Goal: Check status: Check status

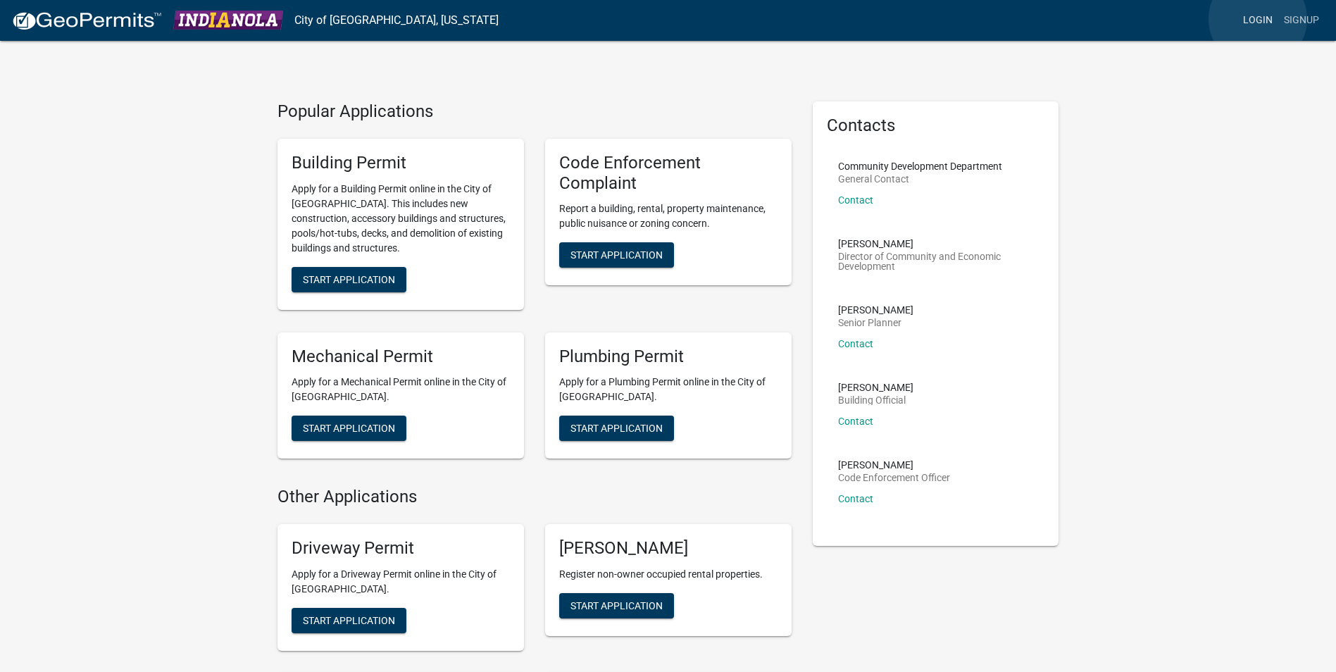
click at [1257, 19] on link "Login" at bounding box center [1257, 20] width 41 height 27
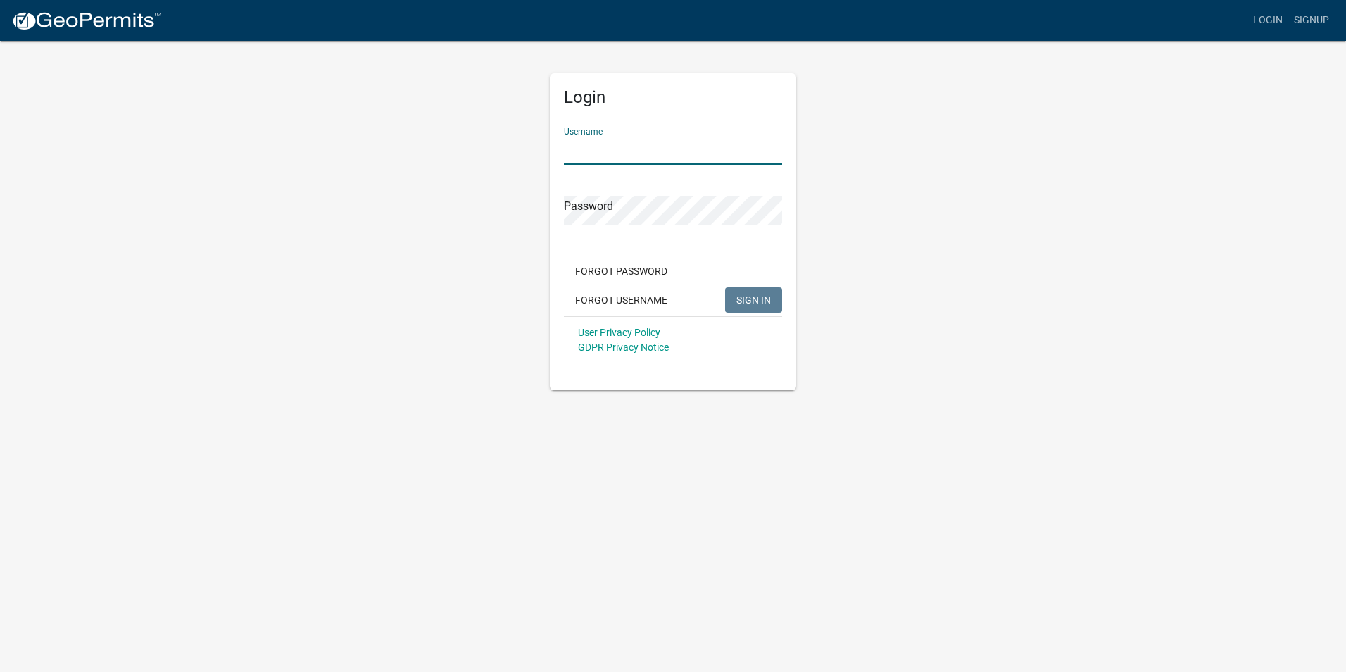
click at [571, 144] on input "Username" at bounding box center [673, 150] width 218 height 29
type input "[PERSON_NAME] Construction"
click at [749, 299] on span "SIGN IN" at bounding box center [753, 299] width 34 height 11
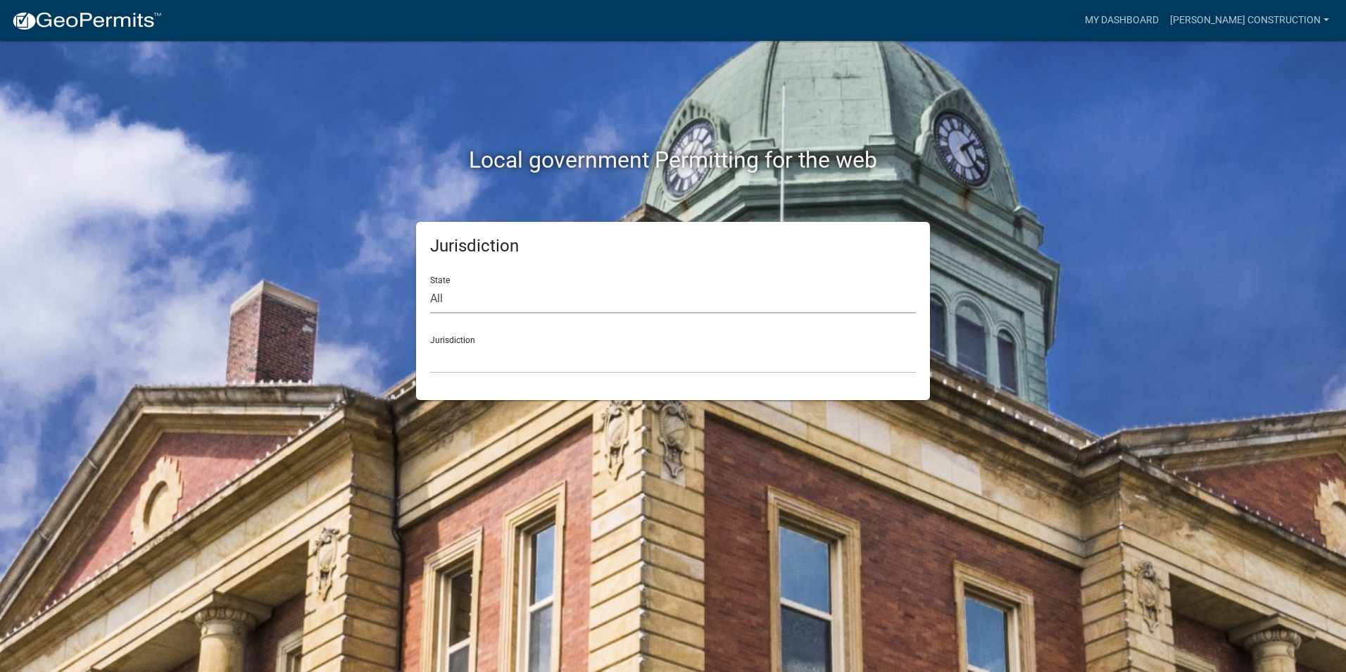
click at [456, 291] on select "All [US_STATE] [US_STATE] [US_STATE] [US_STATE] [US_STATE] [US_STATE] [US_STATE…" at bounding box center [673, 298] width 486 height 29
click at [430, 284] on select "All [US_STATE] [US_STATE] [US_STATE] [US_STATE] [US_STATE] [US_STATE] [US_STATE…" at bounding box center [673, 298] width 486 height 29
click at [1131, 15] on link "My Dashboard" at bounding box center [1121, 20] width 85 height 27
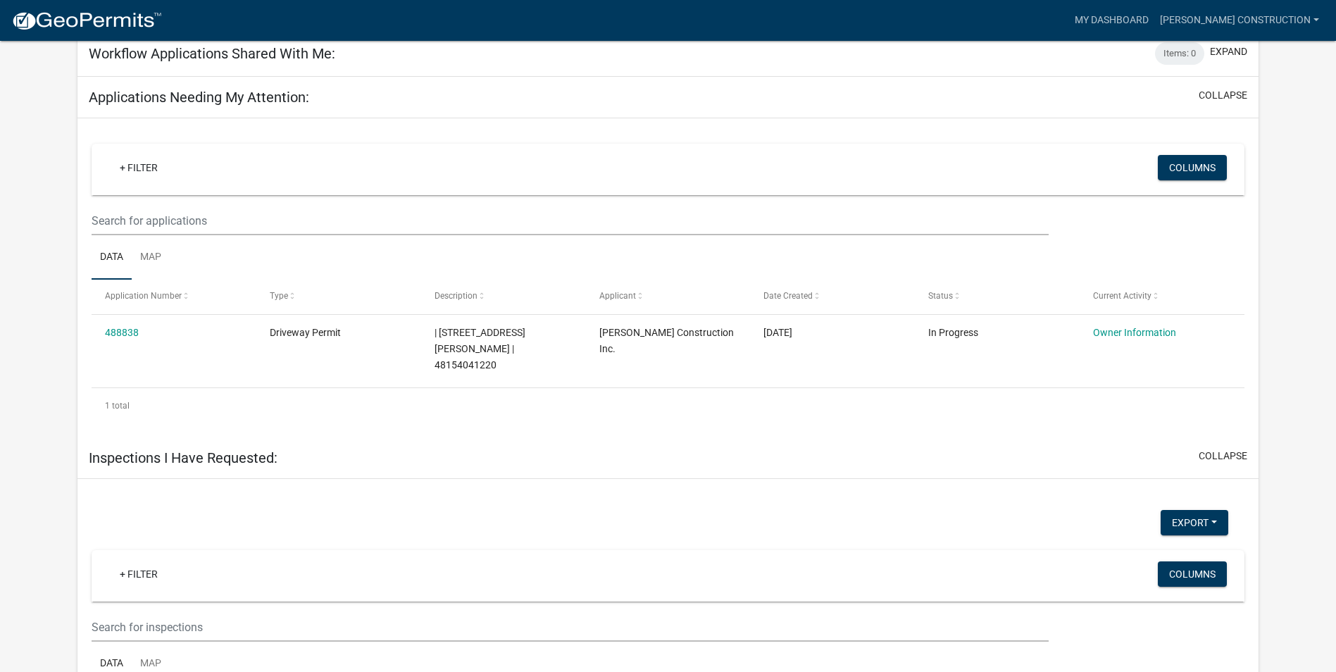
scroll to position [653, 0]
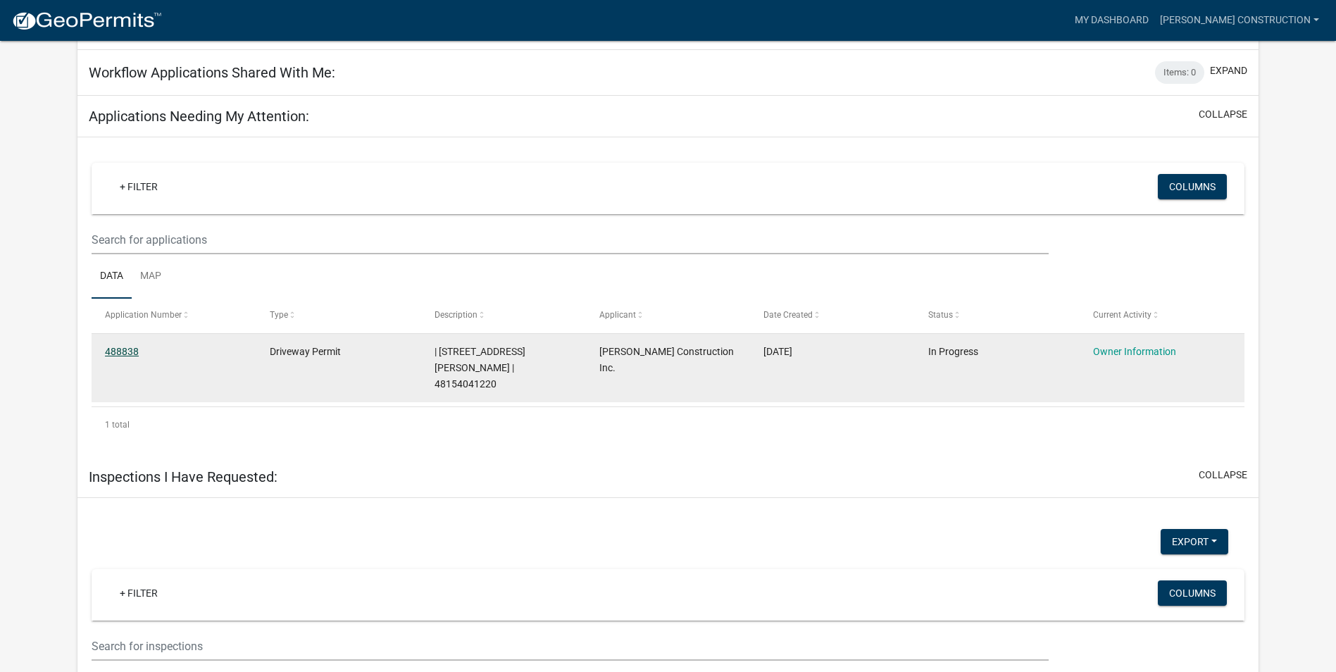
click at [125, 346] on link "488838" at bounding box center [122, 351] width 34 height 11
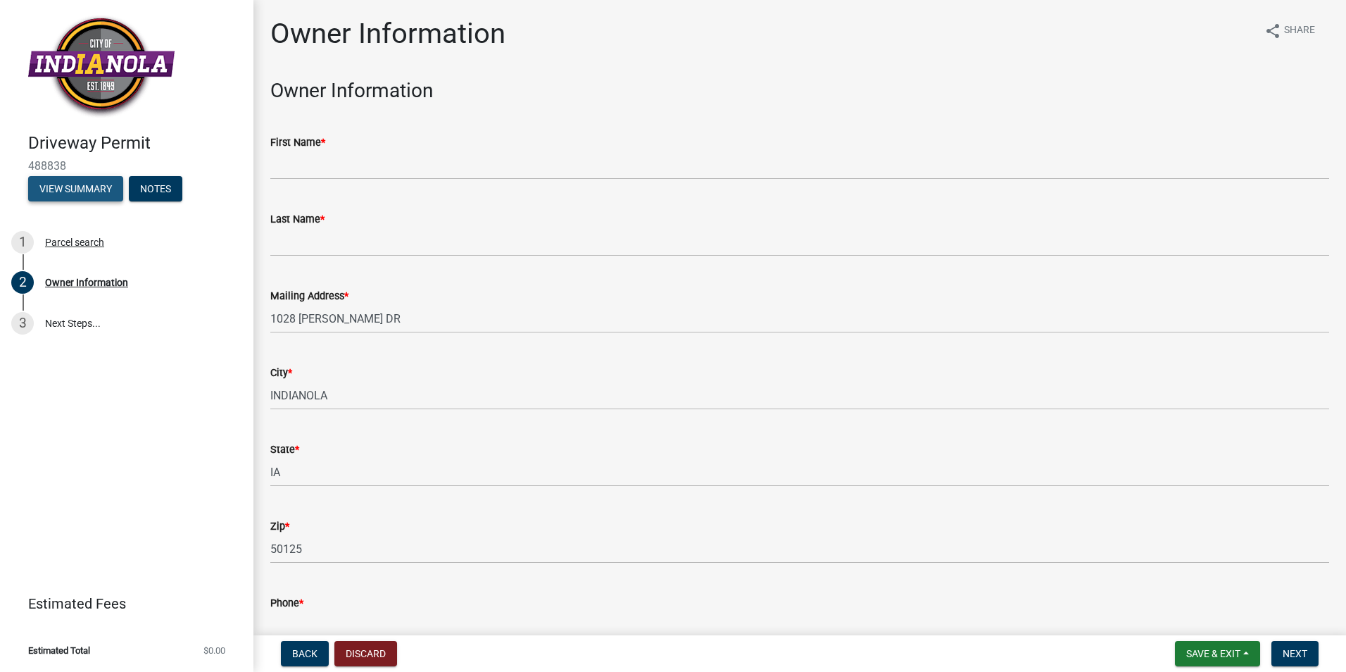
click at [75, 189] on button "View Summary" at bounding box center [75, 188] width 95 height 25
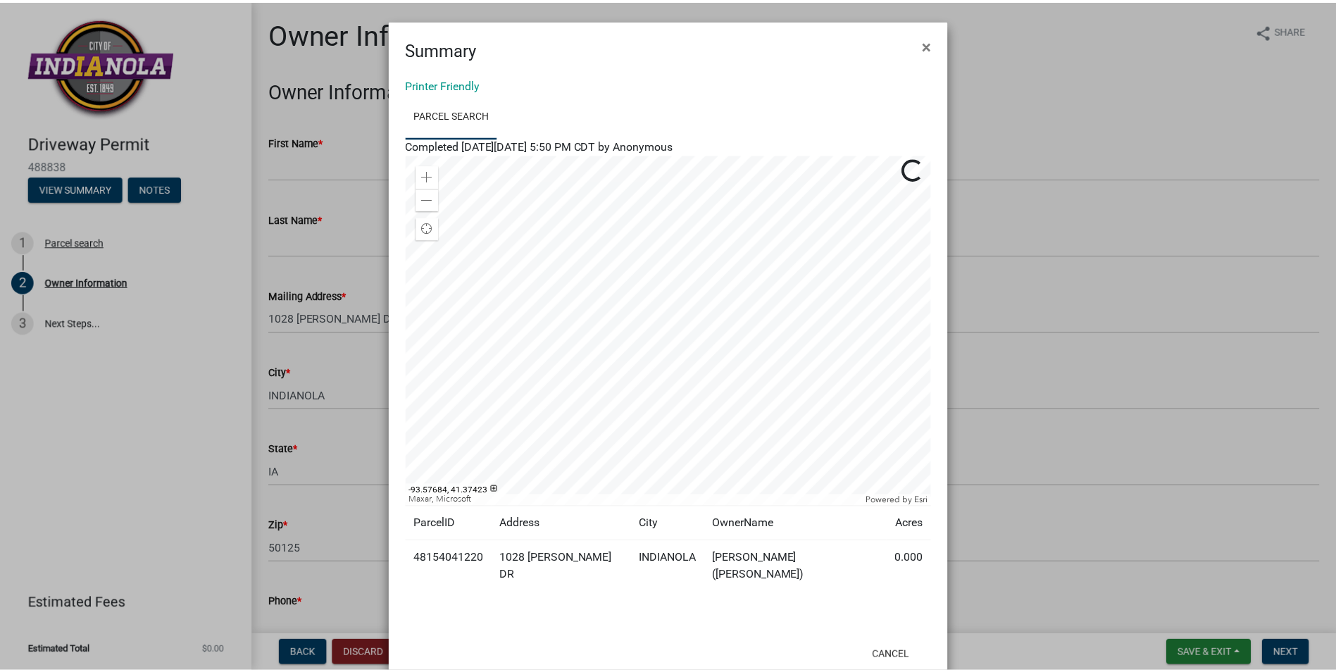
scroll to position [20, 0]
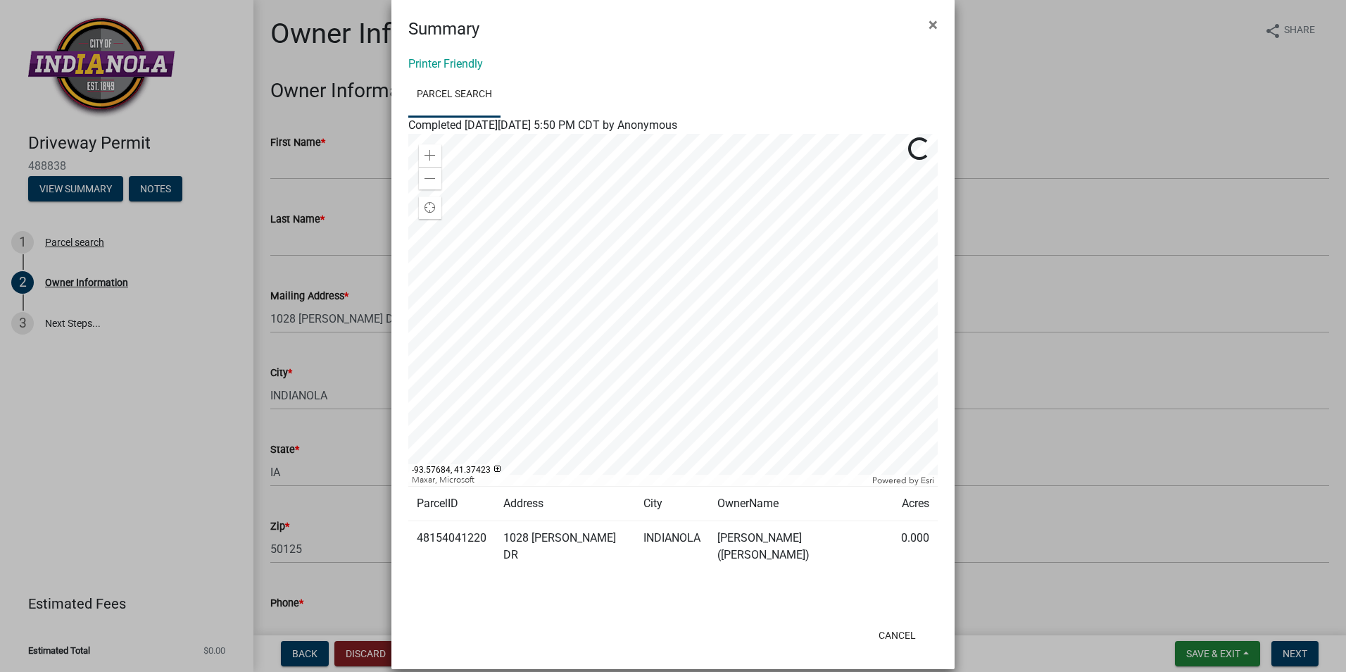
click at [1277, 653] on ngb-modal-window "Summary × Printer Friendly Parcel search Completed [DATE][DATE] 5:50 PM CDT by …" at bounding box center [673, 336] width 1346 height 672
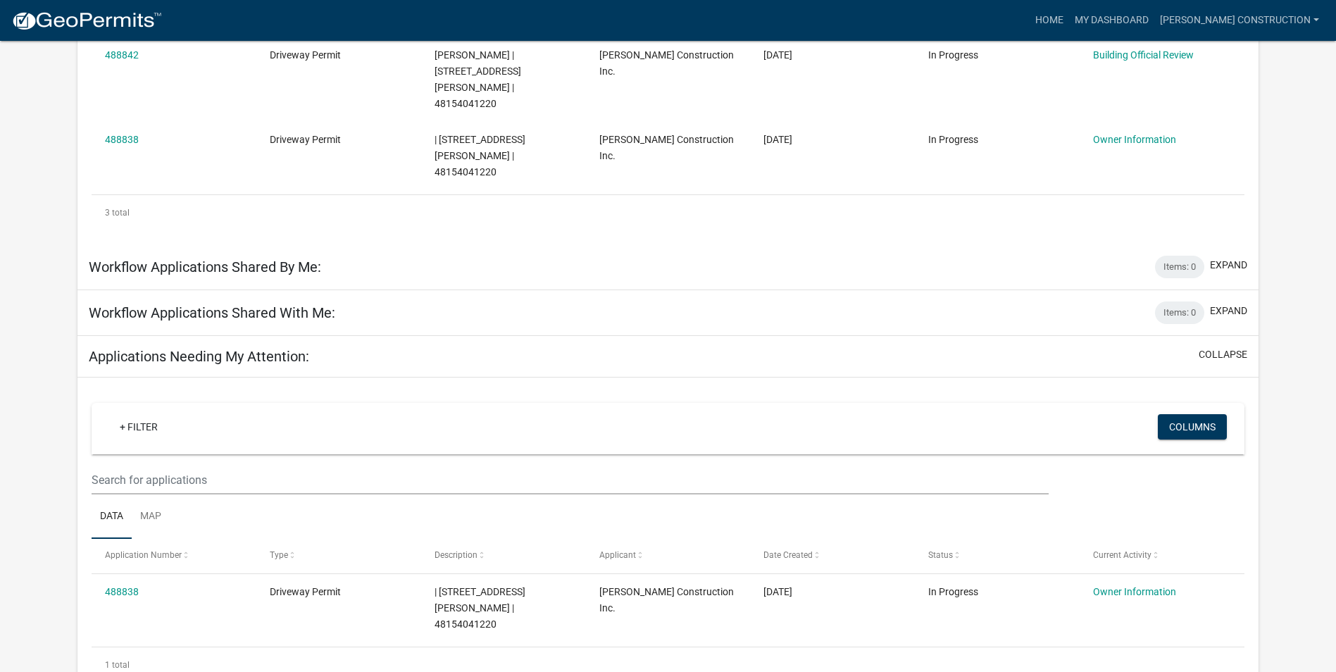
scroll to position [417, 0]
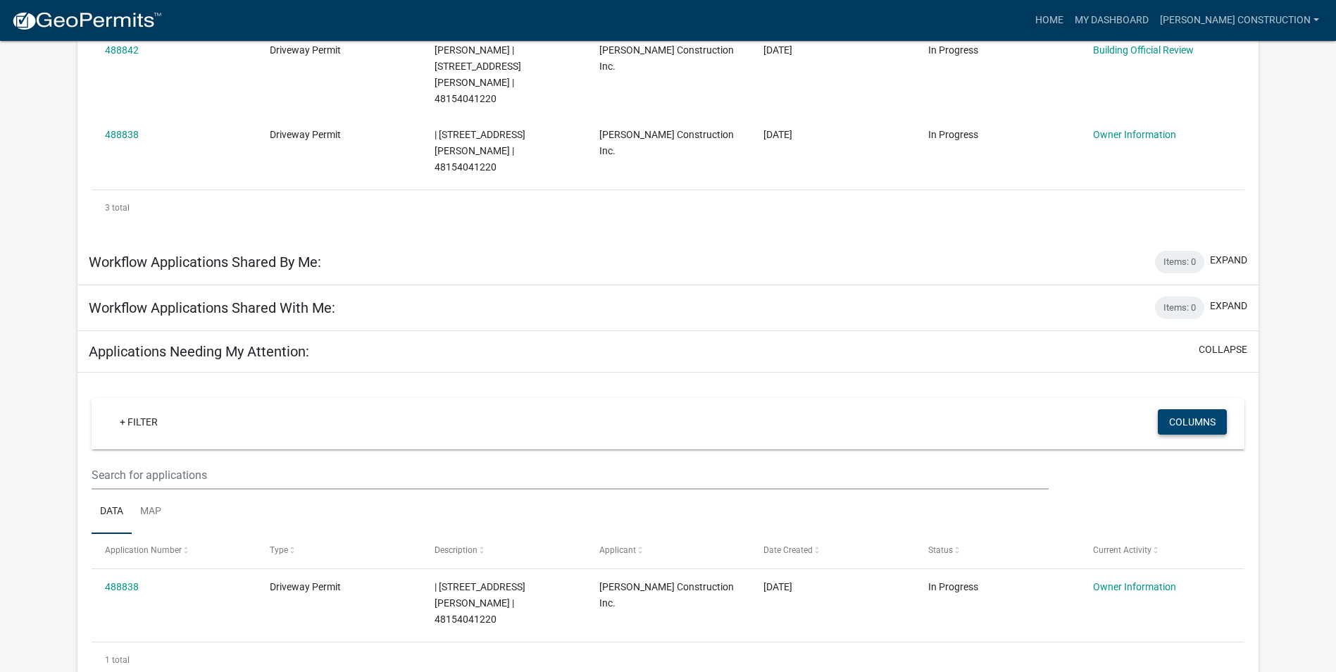
click at [1200, 409] on button "Columns" at bounding box center [1191, 421] width 69 height 25
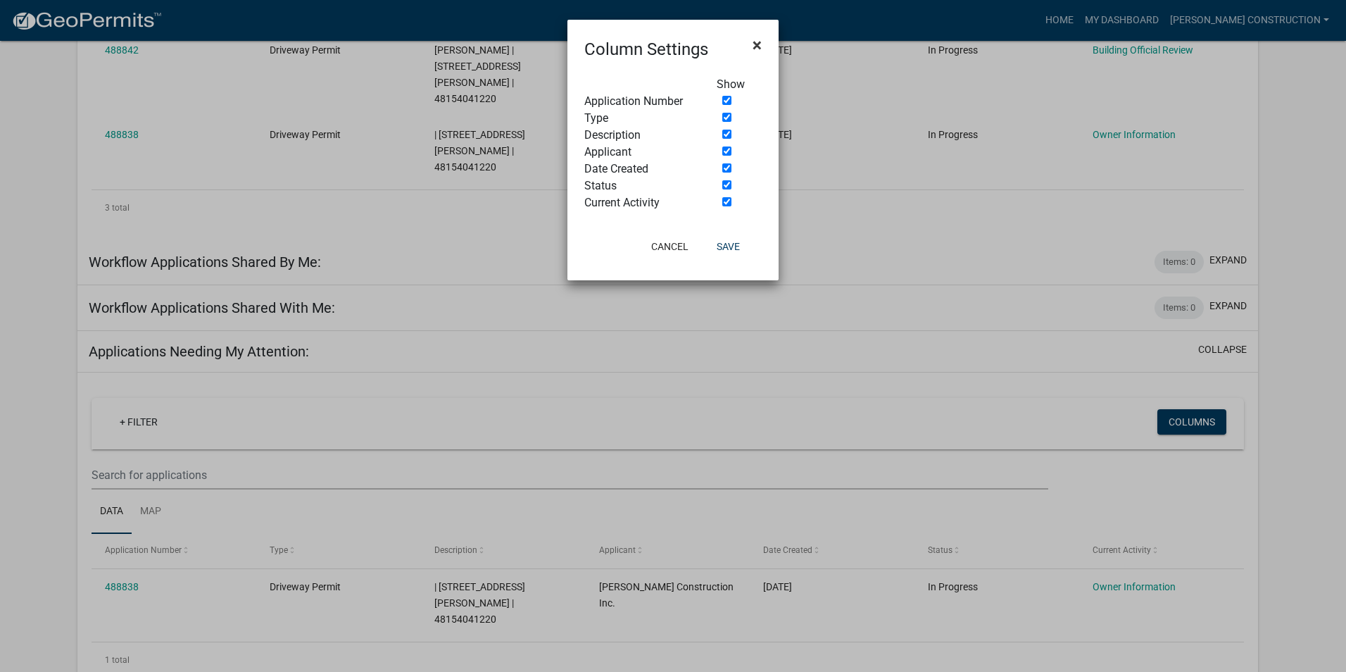
click at [758, 43] on span "×" at bounding box center [757, 45] width 9 height 20
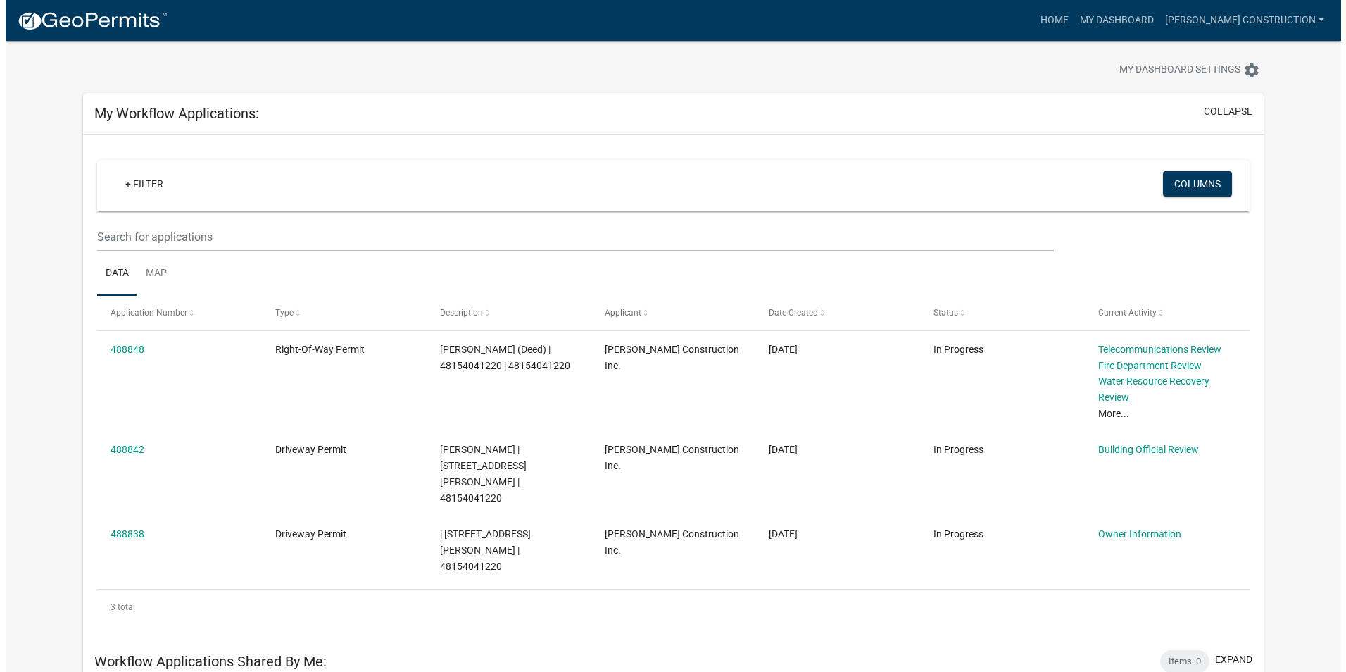
scroll to position [0, 0]
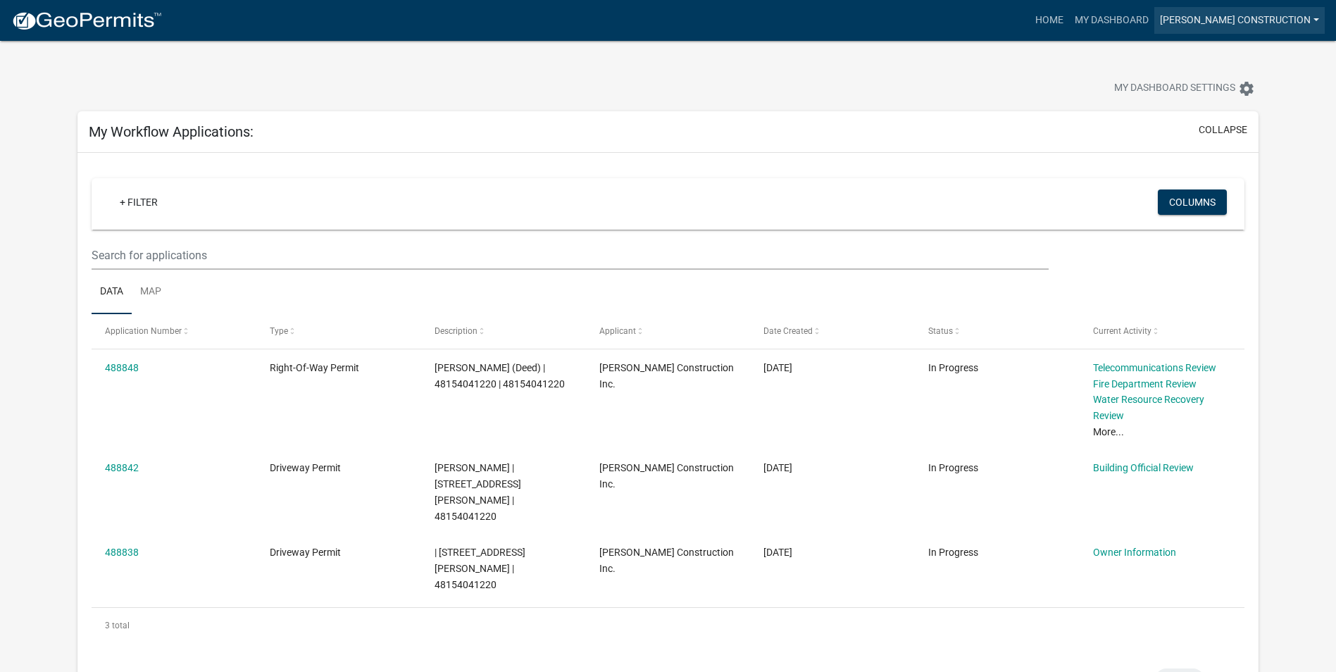
click at [1267, 20] on link "[PERSON_NAME] Construction" at bounding box center [1239, 20] width 170 height 27
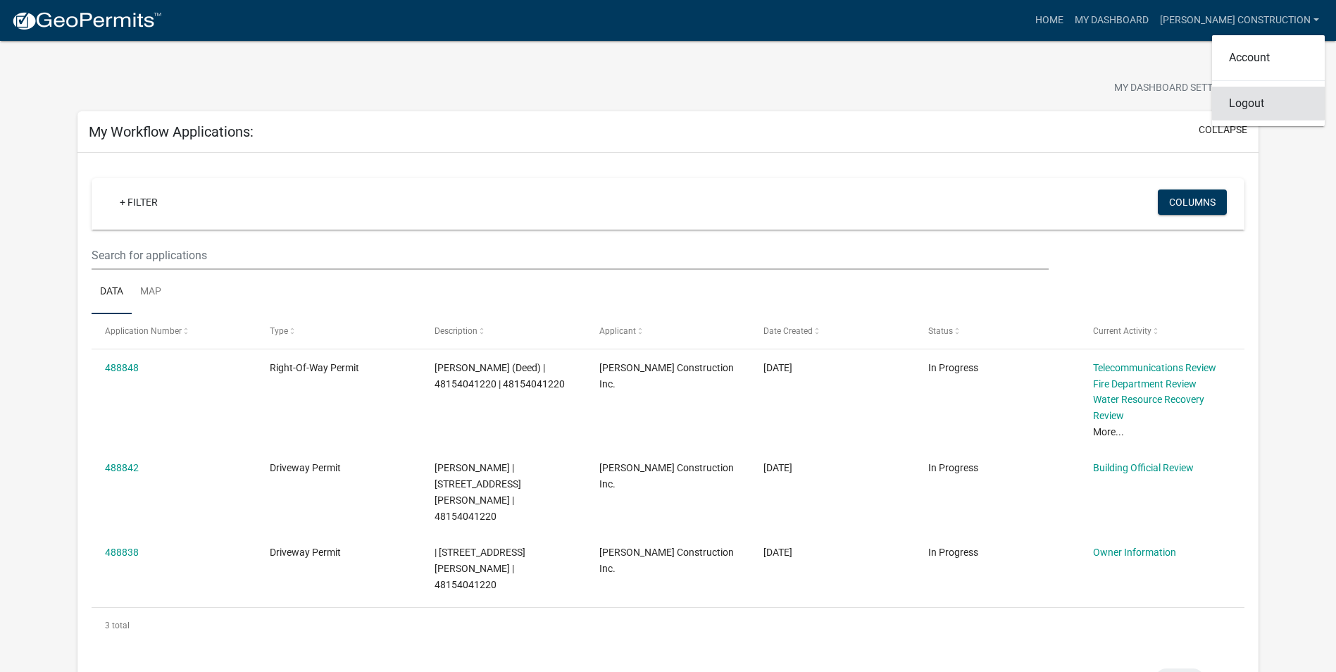
click at [1254, 106] on link "Logout" at bounding box center [1268, 104] width 113 height 34
